Goal: Task Accomplishment & Management: Use online tool/utility

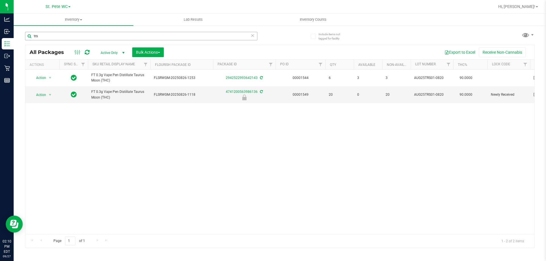
click at [49, 36] on input "trs" at bounding box center [141, 36] width 232 height 9
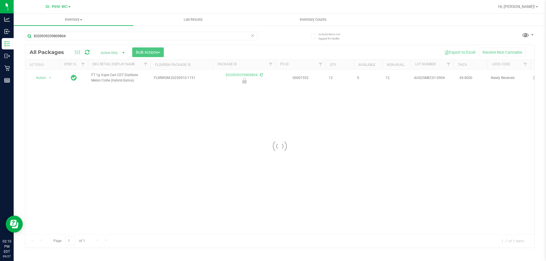
click at [106, 78] on div at bounding box center [279, 146] width 509 height 203
click at [106, 78] on span "FT 1g Vape Cart CDT Distillate Melon Collie (Hybrid-Sativa)" at bounding box center [119, 78] width 56 height 11
copy tr "FT 1g Vape Cart CDT Distillate Melon Collie (Hybrid-Sativa)"
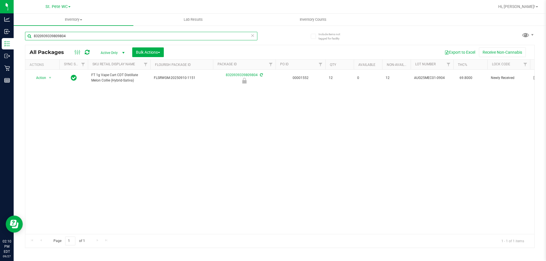
click at [105, 34] on input "8320939339809804" at bounding box center [141, 36] width 232 height 9
paste input "FT 1g Vape Cart CDT Distillate Melon Collie (Hybrid-Sativa)"
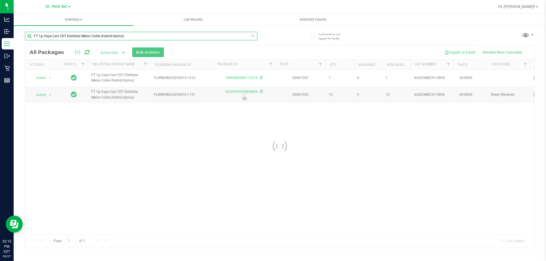
type input "FT 1g Vape Cart CDT Distillate Melon Collie (Hybrid-Sativa)"
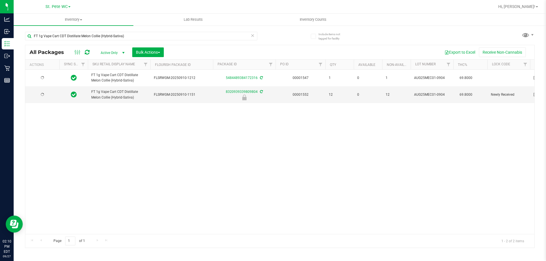
click at [141, 132] on div "FT 1g Vape Cart CDT Distillate Melon Collie (Hybrid-Sativa) FLSRWGM-20250910-12…" at bounding box center [279, 152] width 509 height 165
click at [42, 99] on span "Action" at bounding box center [38, 95] width 15 height 8
click at [54, 165] on li "Unlock package" at bounding box center [49, 169] width 36 height 9
